Goal: Book appointment/travel/reservation

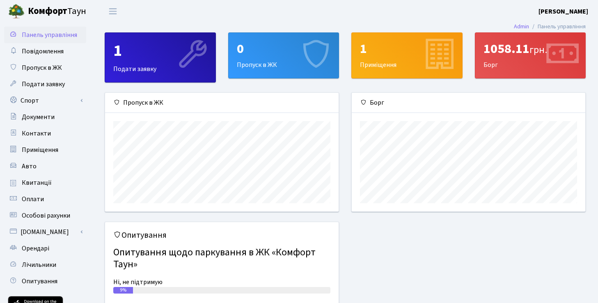
scroll to position [119, 234]
click at [20, 99] on link "Спорт" at bounding box center [45, 100] width 82 height 16
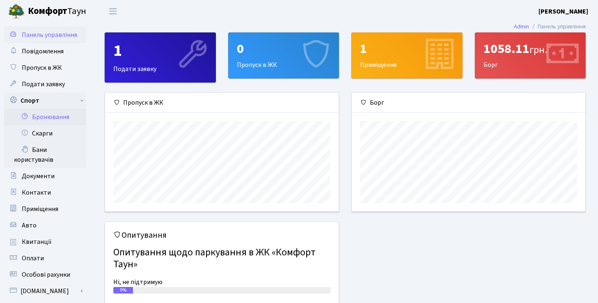
click at [64, 121] on link "Бронювання" at bounding box center [45, 117] width 82 height 16
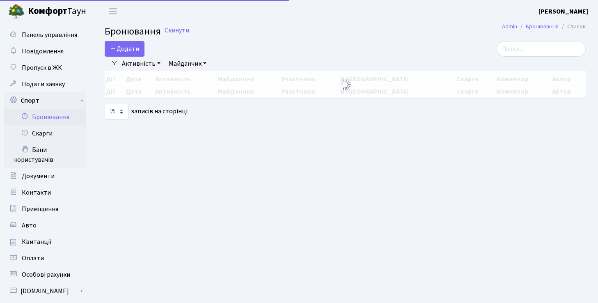
select select "25"
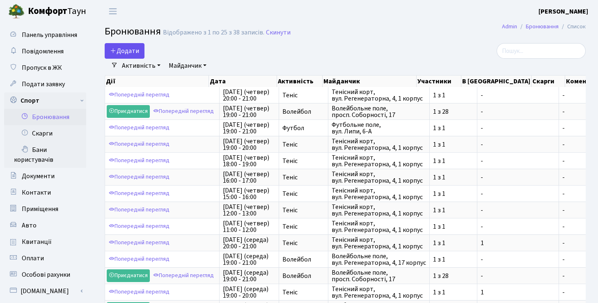
click at [128, 50] on button "Додати" at bounding box center [125, 51] width 40 height 16
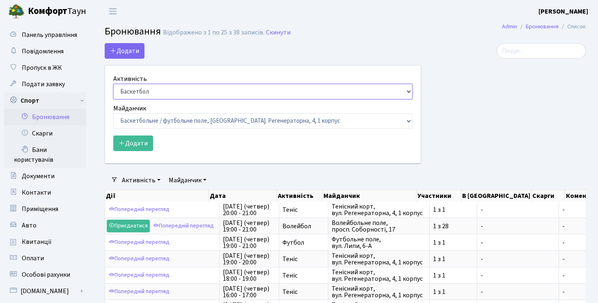
select select "1"
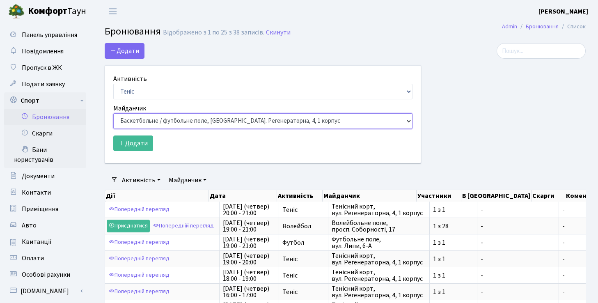
select select "1"
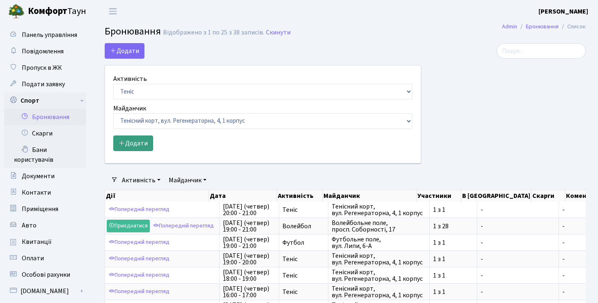
click at [140, 146] on button "Додати" at bounding box center [133, 143] width 40 height 16
